Goal: Task Accomplishment & Management: Manage account settings

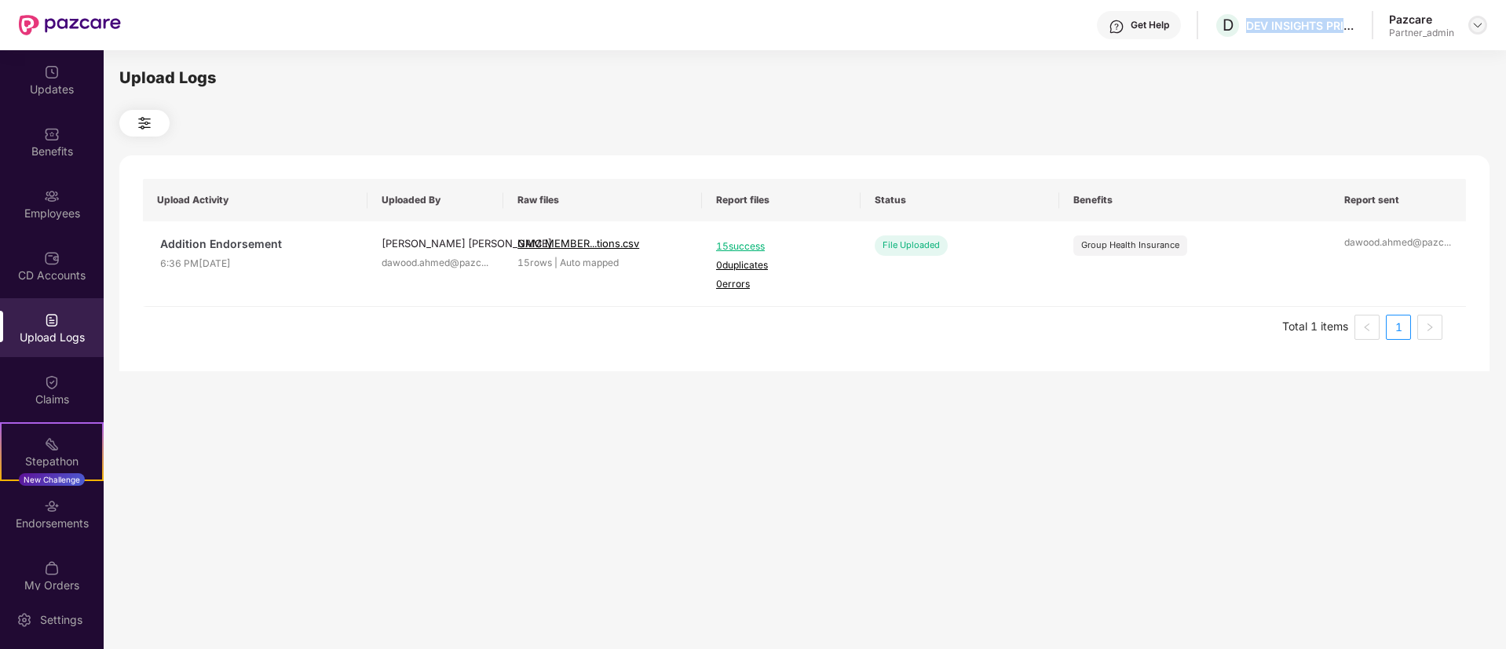
click at [1478, 26] on img at bounding box center [1478, 25] width 13 height 13
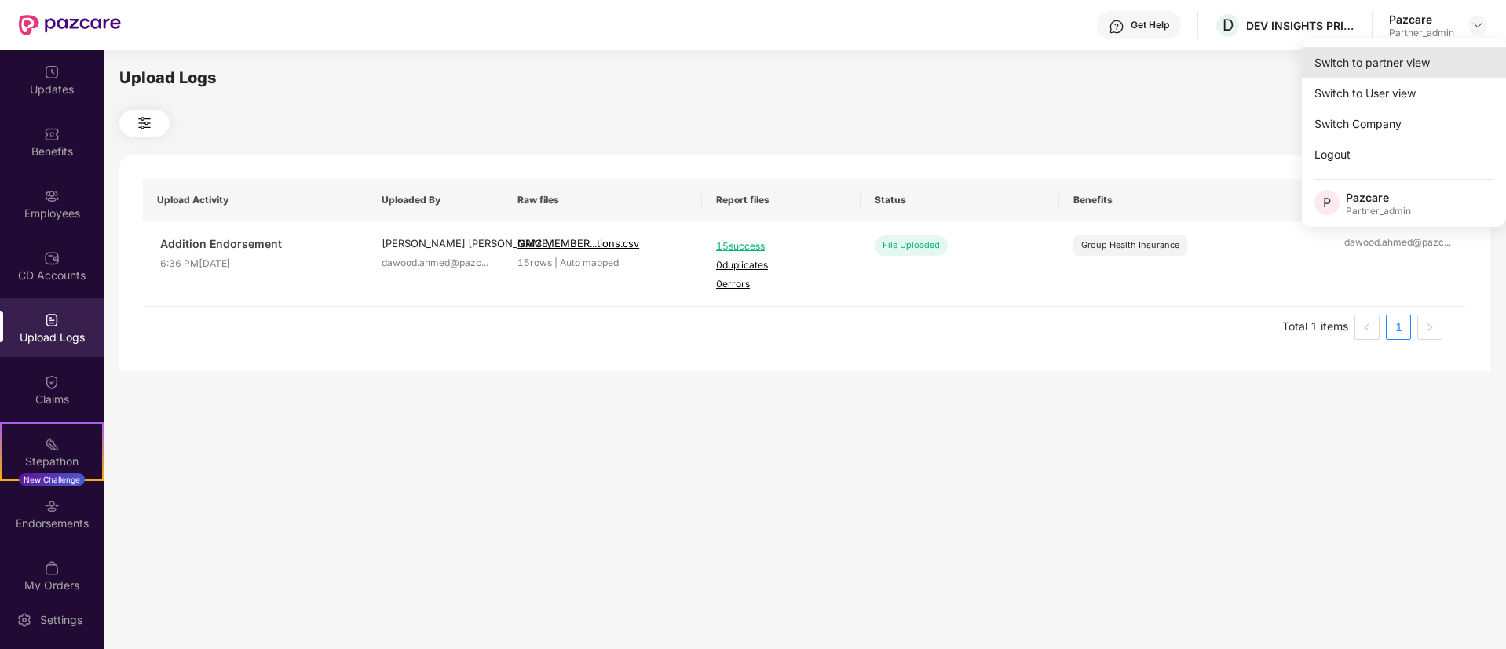
click at [1424, 60] on div "Switch to partner view" at bounding box center [1404, 62] width 204 height 31
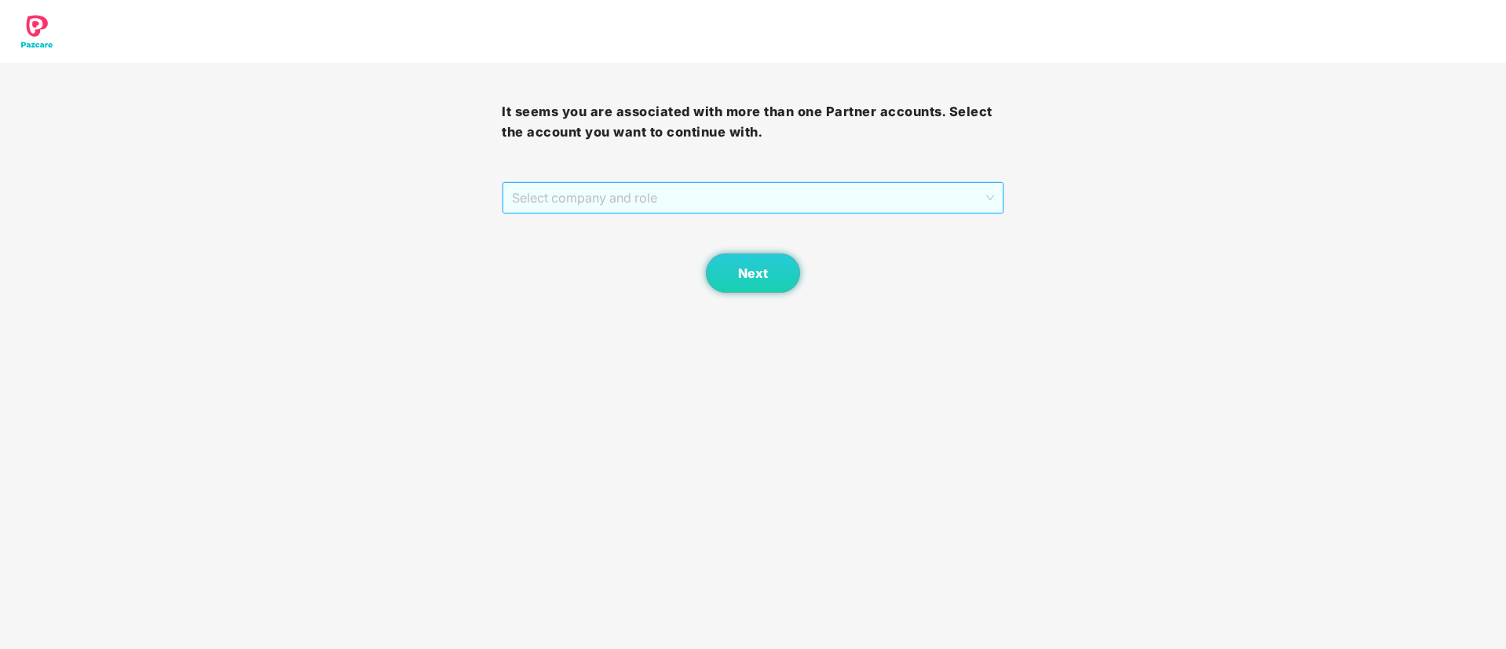
click at [737, 192] on span "Select company and role" at bounding box center [752, 198] width 481 height 30
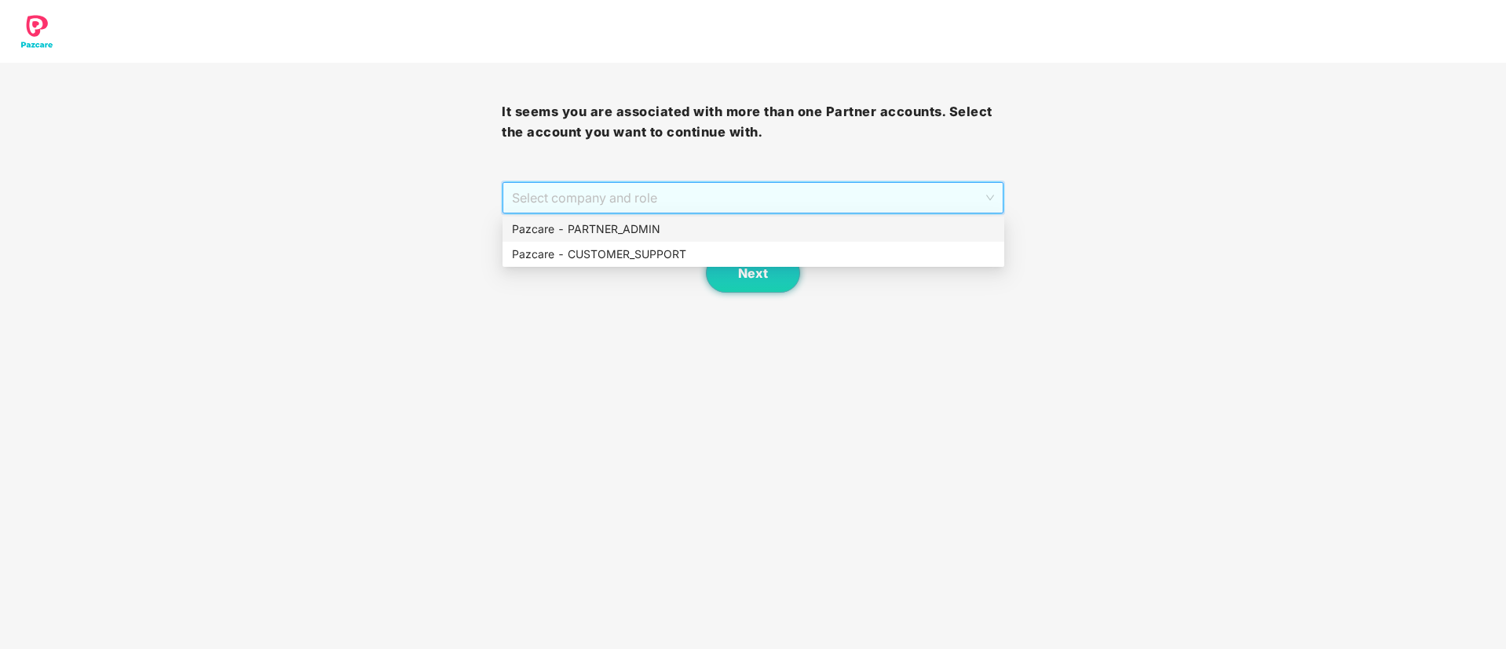
click at [665, 238] on div "Pazcare - PARTNER_ADMIN" at bounding box center [754, 229] width 502 height 25
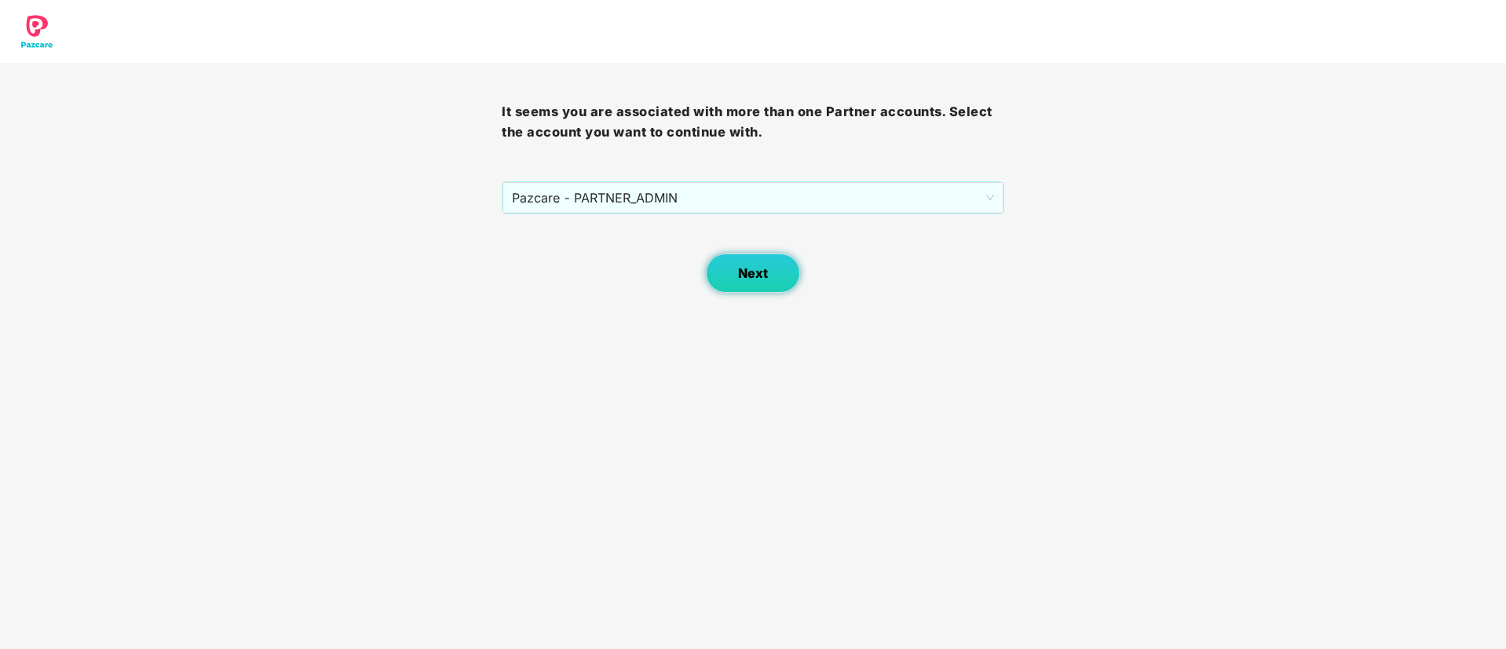
click at [742, 269] on span "Next" at bounding box center [753, 273] width 30 height 15
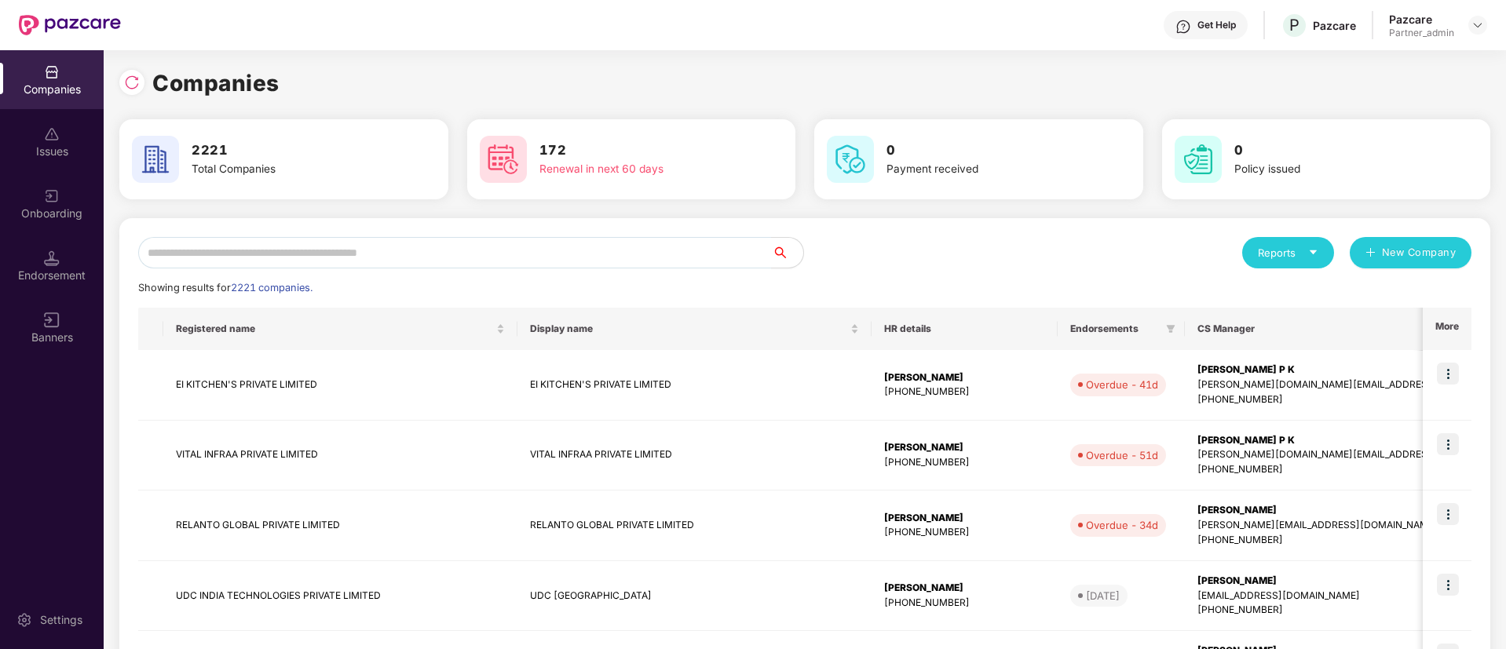
click at [61, 202] on div "Onboarding" at bounding box center [52, 203] width 104 height 59
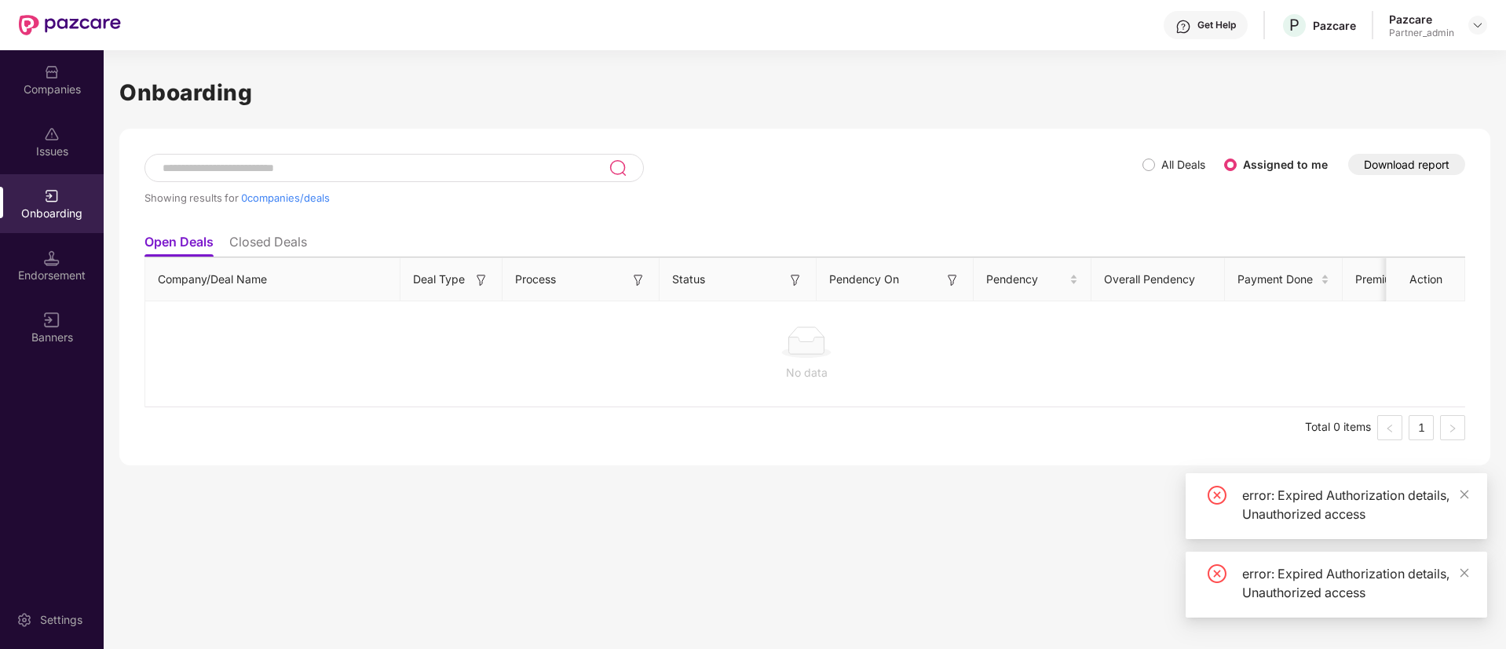
click at [797, 283] on img at bounding box center [796, 280] width 16 height 16
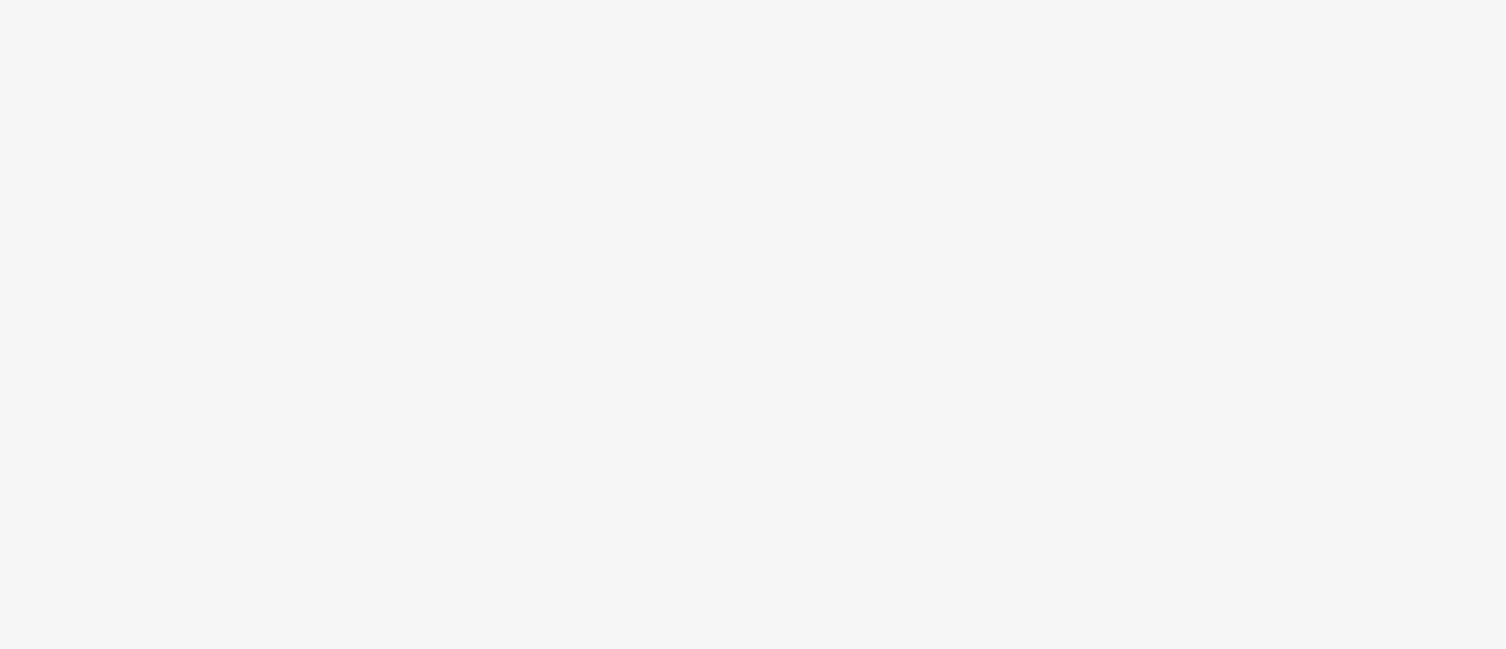
click at [654, 241] on body at bounding box center [753, 324] width 1506 height 649
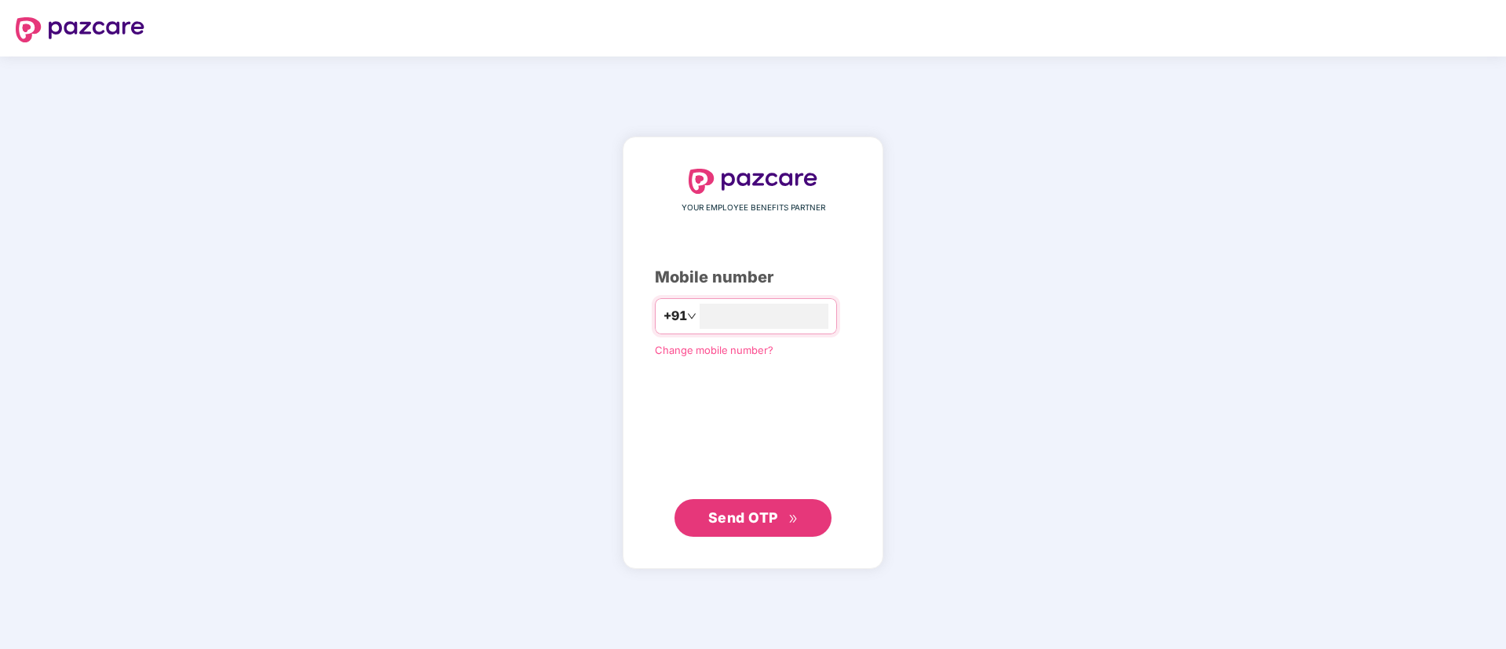
type input "**********"
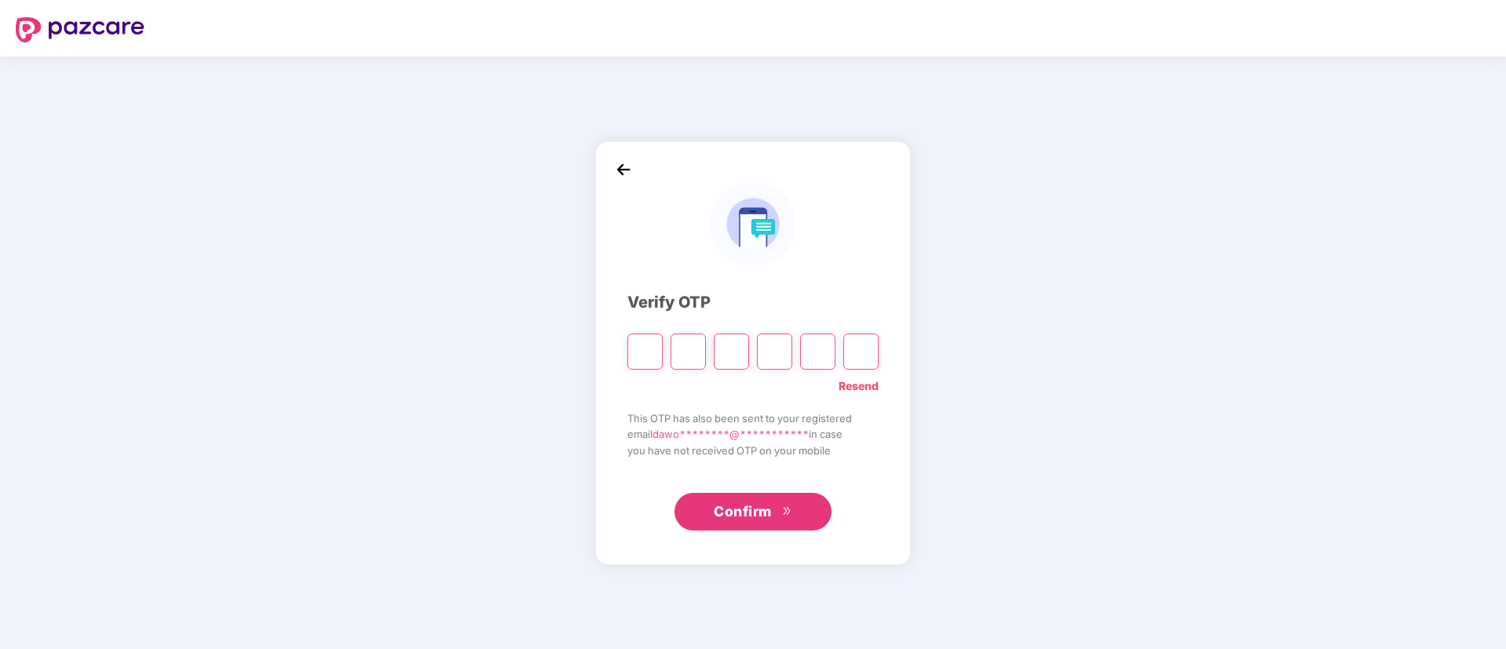
paste input "*"
type input "*"
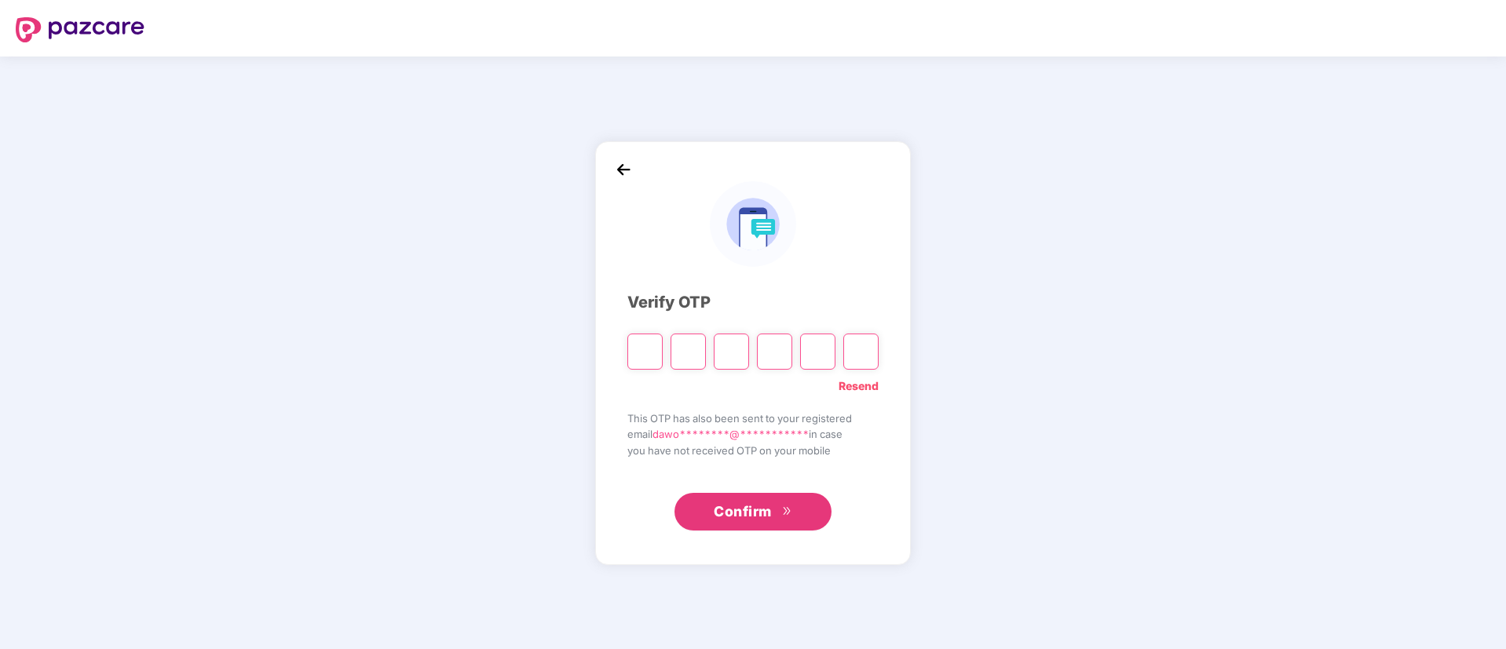
type input "*"
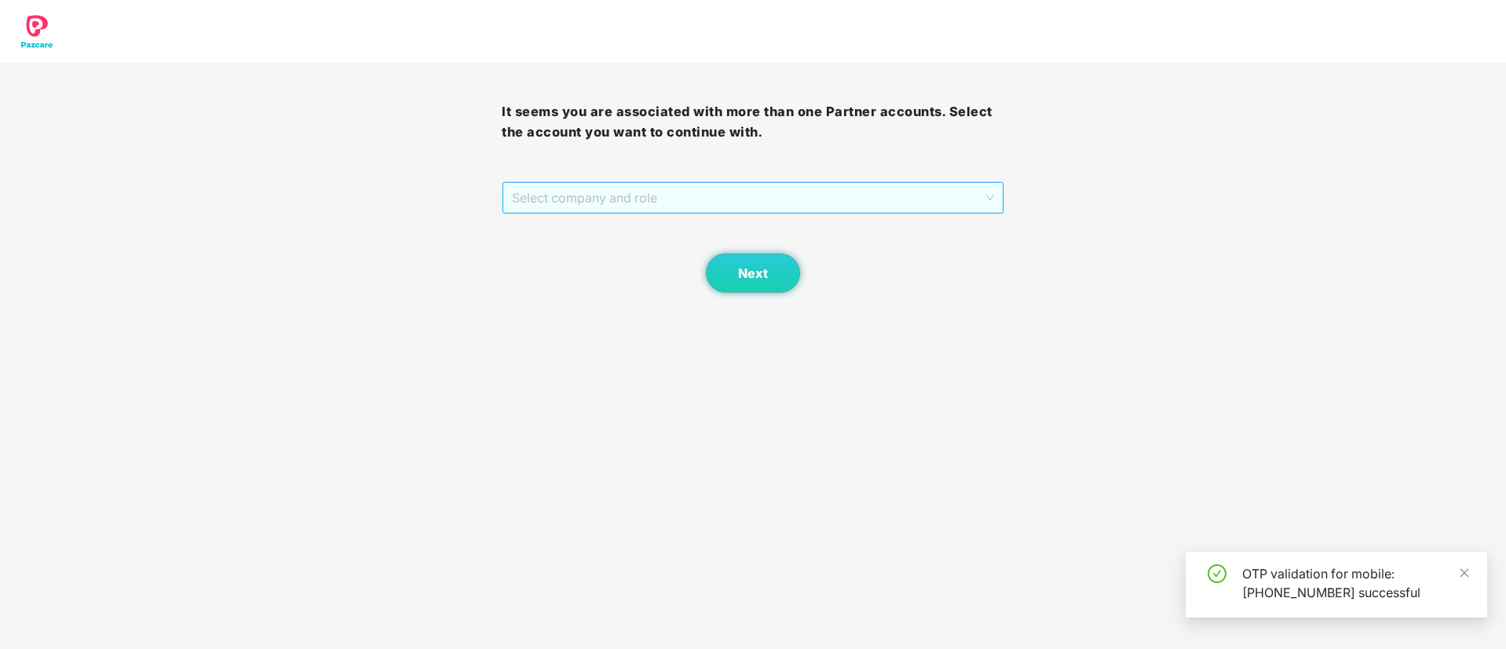
click at [624, 183] on span "Select company and role" at bounding box center [752, 198] width 481 height 30
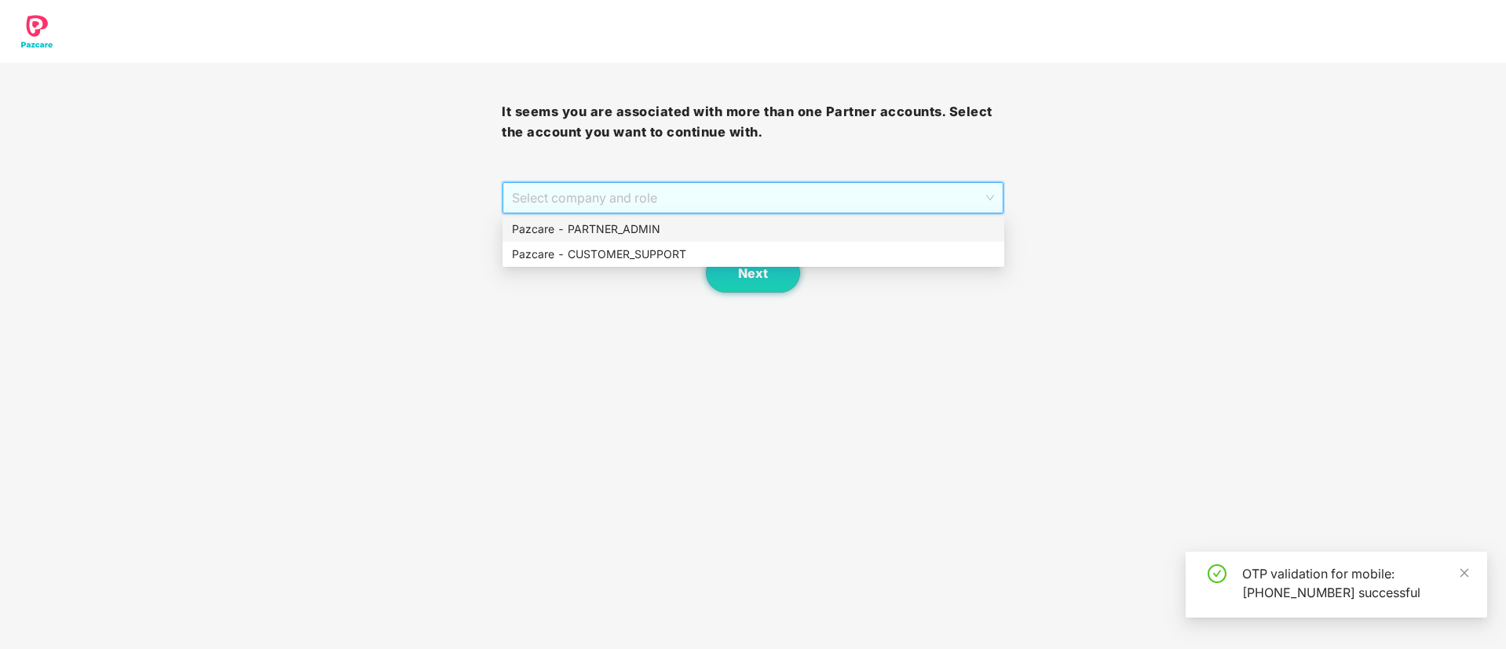
click at [635, 227] on div "Pazcare - PARTNER_ADMIN" at bounding box center [753, 229] width 483 height 17
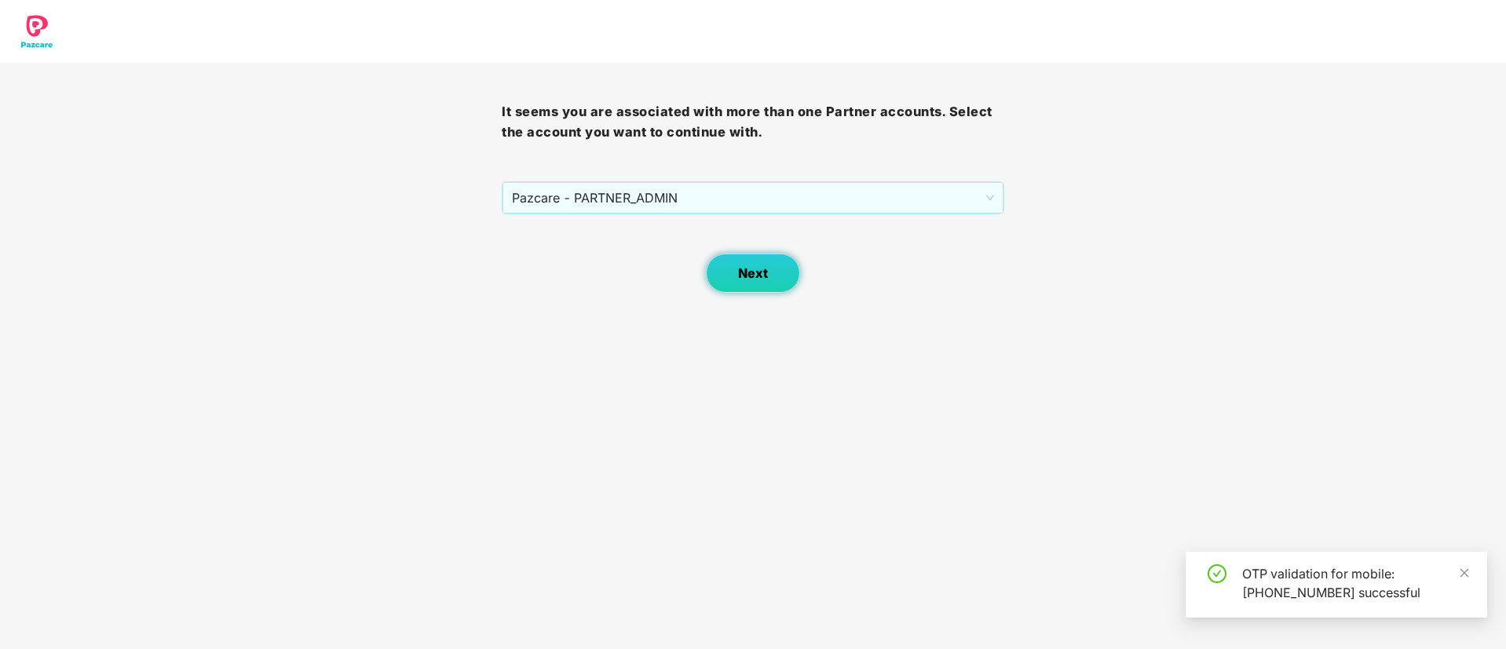
click at [740, 277] on span "Next" at bounding box center [753, 273] width 30 height 15
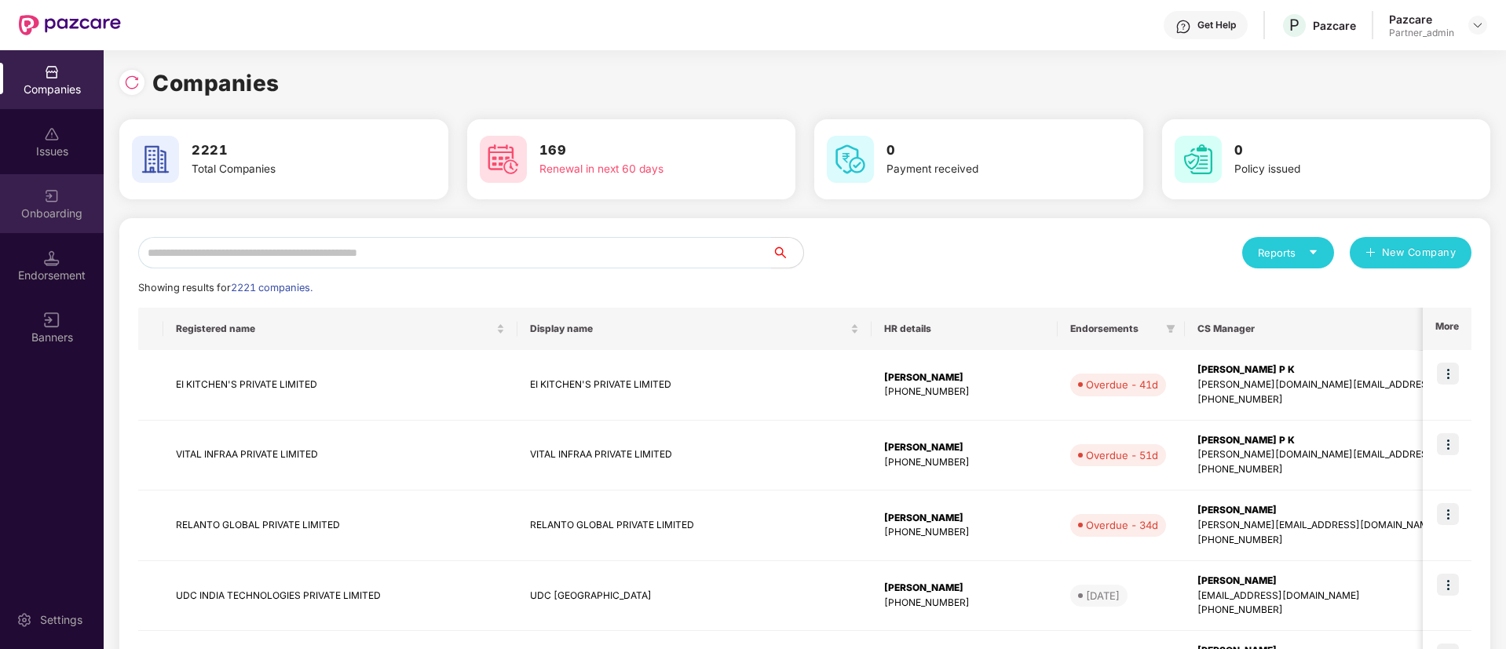
click at [35, 230] on div "Onboarding" at bounding box center [52, 203] width 104 height 59
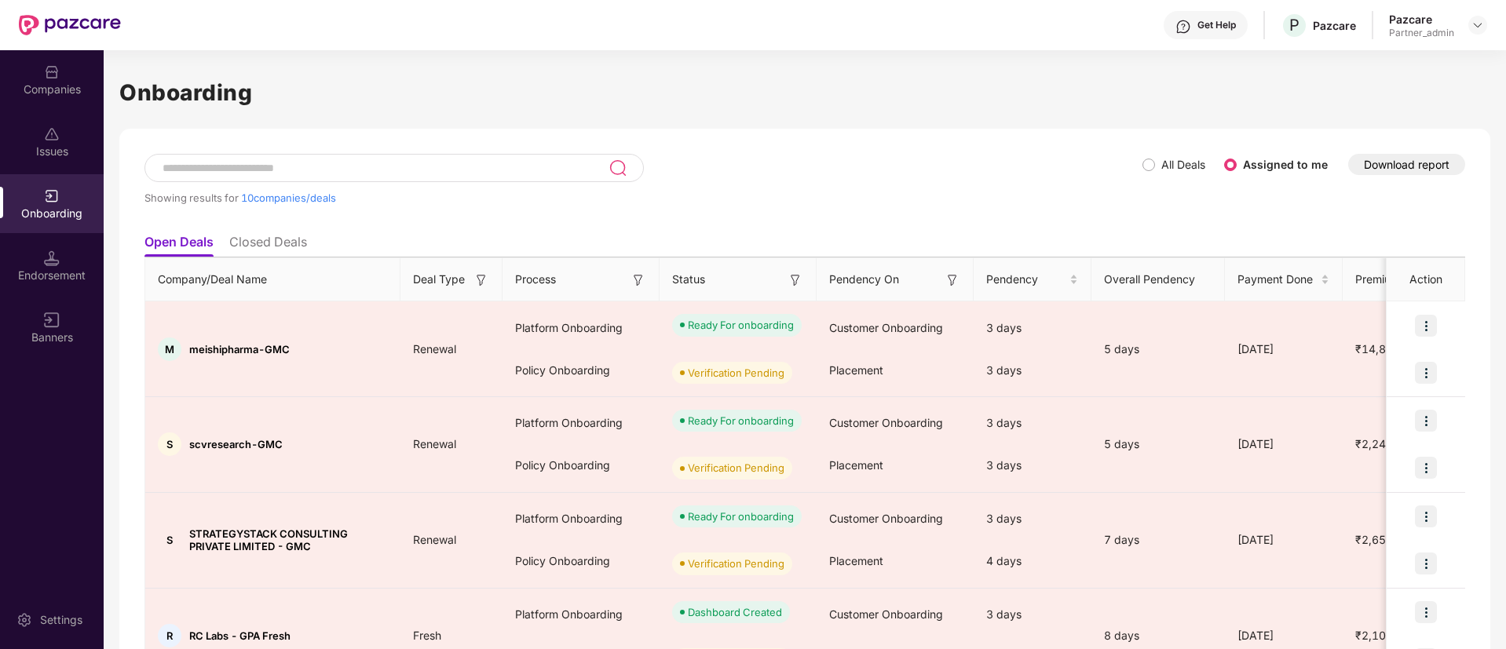
click at [794, 283] on img at bounding box center [796, 280] width 16 height 16
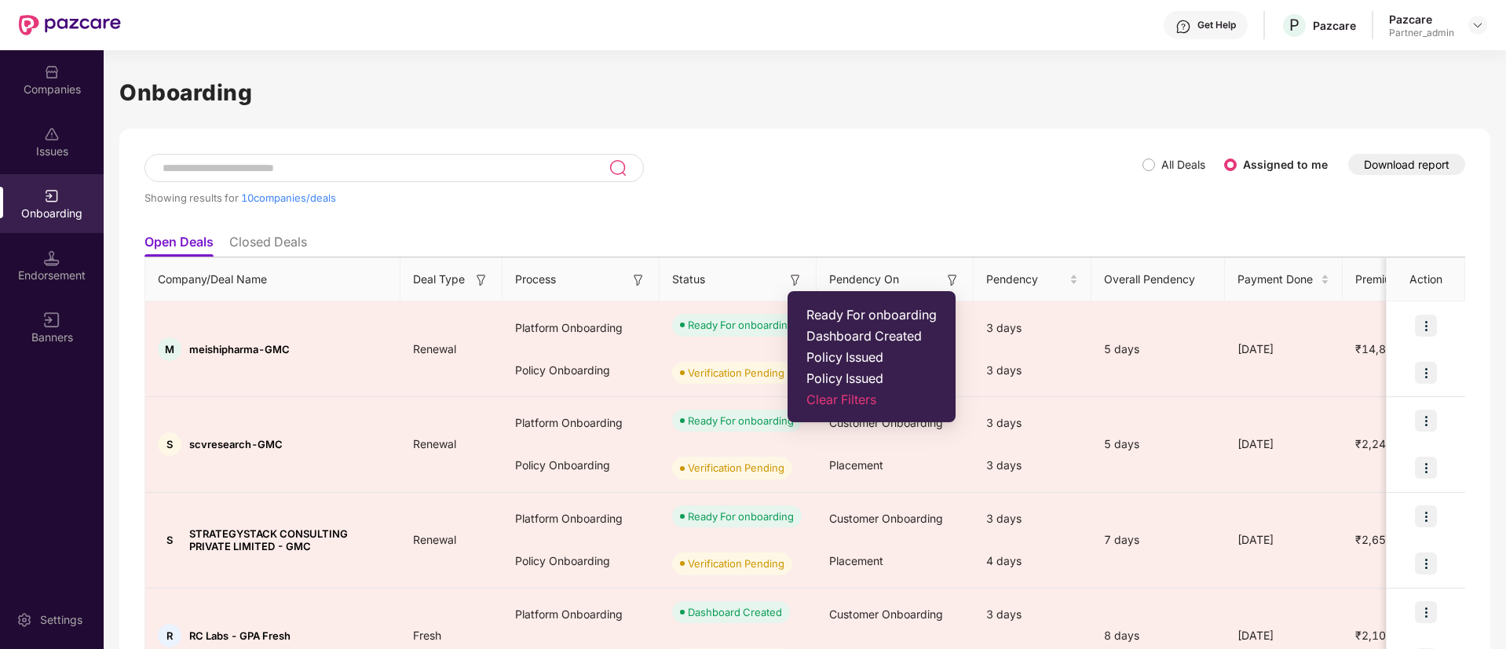
click at [836, 316] on span "Ready For onboarding" at bounding box center [871, 315] width 130 height 16
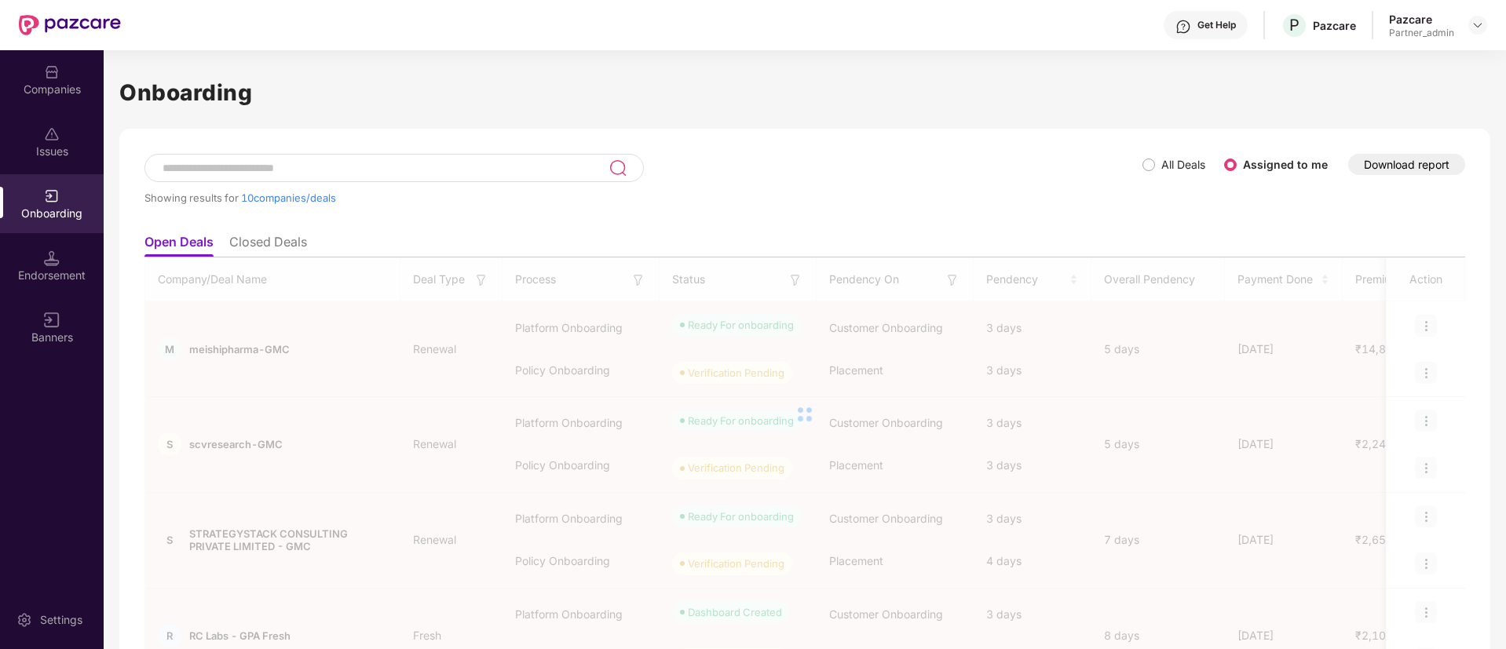
click at [631, 274] on div at bounding box center [804, 415] width 1321 height 314
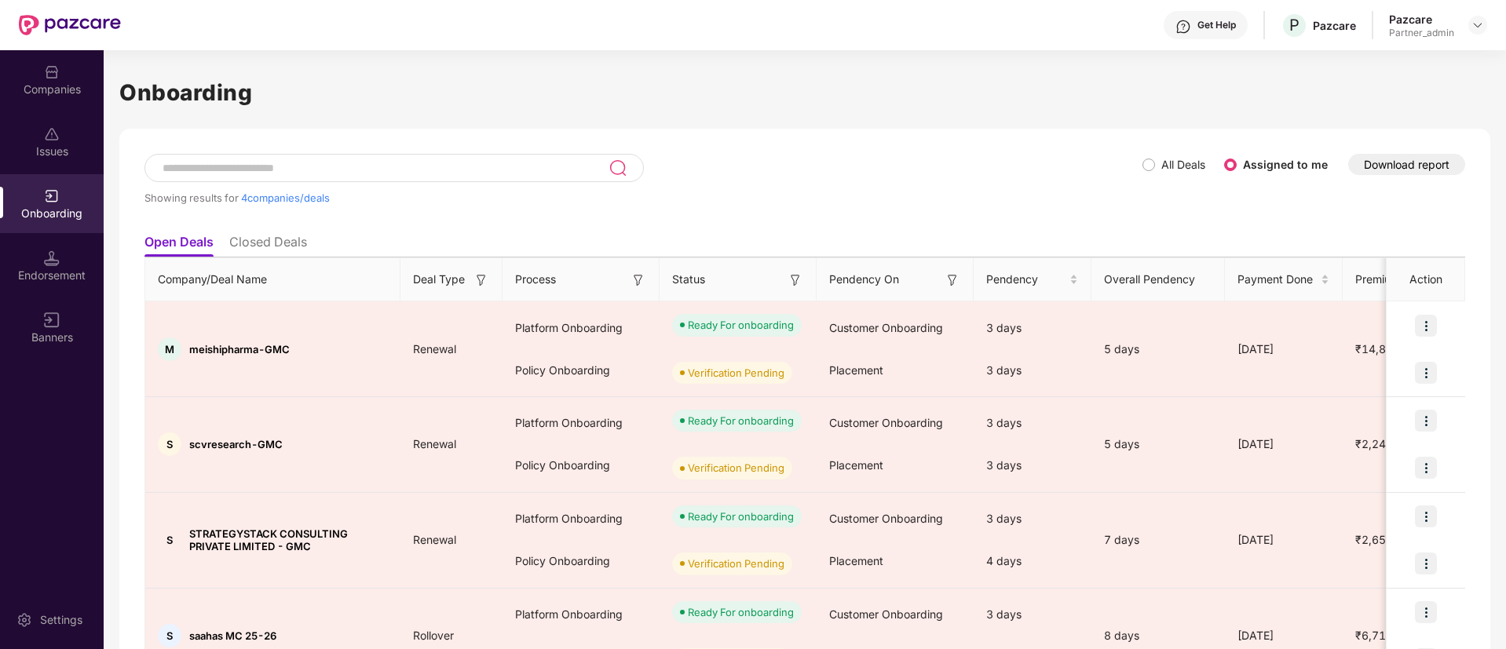
click at [641, 280] on img at bounding box center [639, 280] width 16 height 16
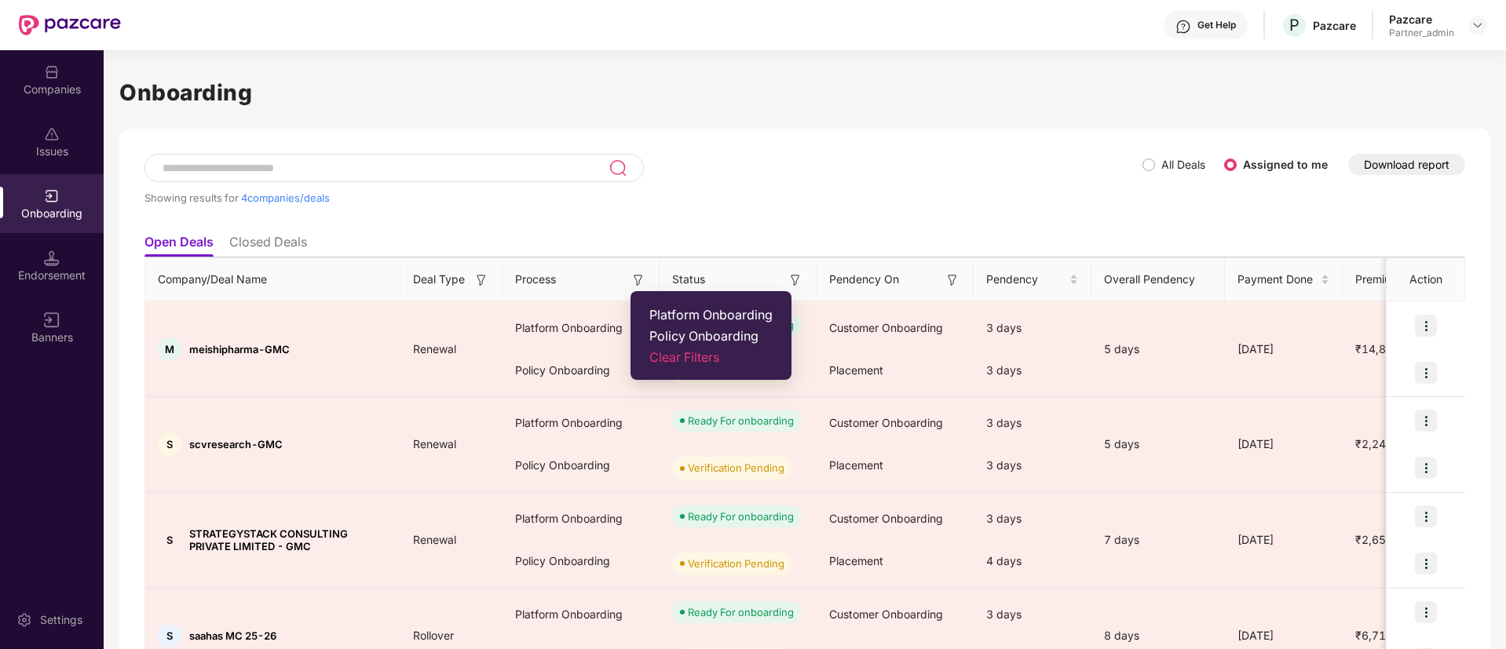
click at [677, 310] on span "Platform Onboarding" at bounding box center [710, 315] width 123 height 16
